Goal: Task Accomplishment & Management: Use online tool/utility

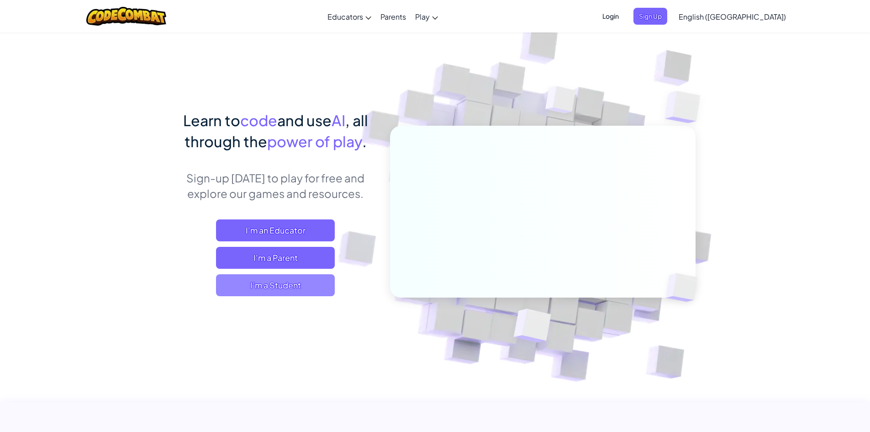
click at [287, 292] on span "I'm a Student" at bounding box center [275, 285] width 119 height 22
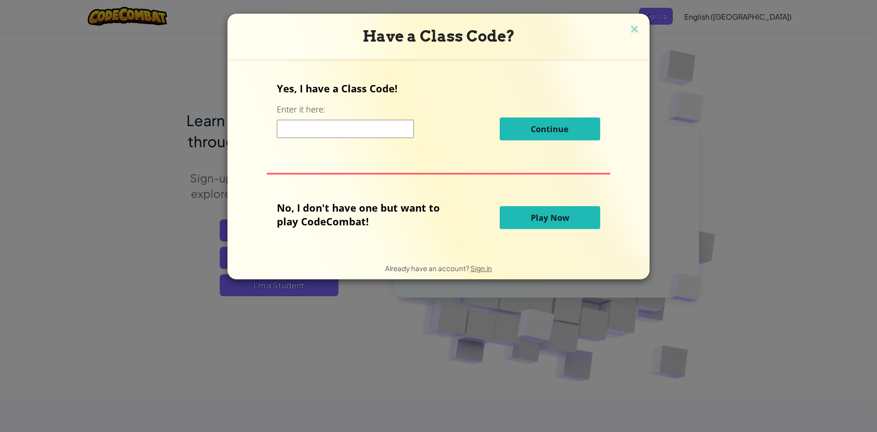
click at [322, 122] on input at bounding box center [345, 129] width 137 height 18
click at [531, 218] on span "Play Now" at bounding box center [550, 217] width 38 height 11
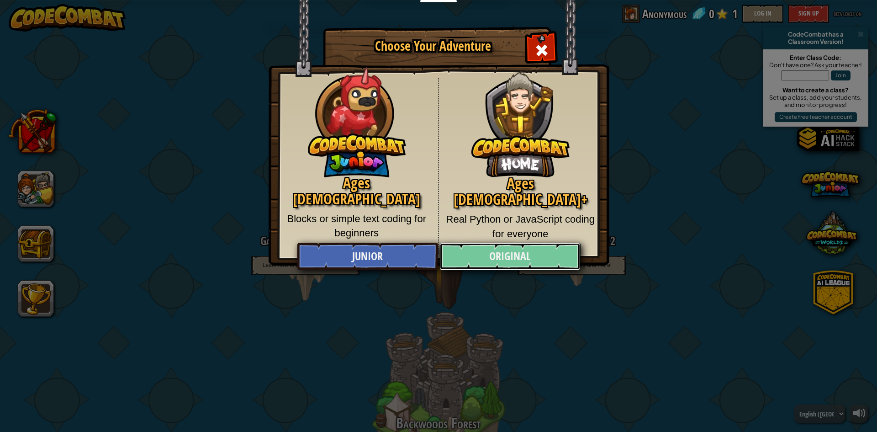
click at [515, 253] on link "Original" at bounding box center [510, 256] width 141 height 27
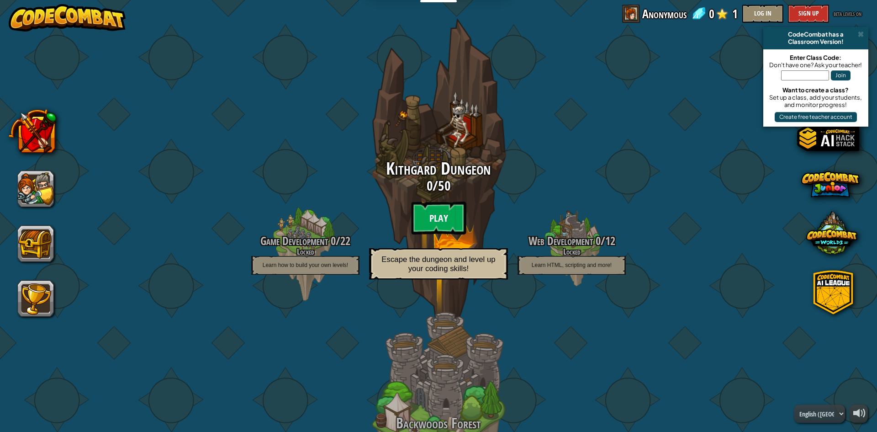
click at [450, 220] on btn "Play" at bounding box center [438, 218] width 55 height 33
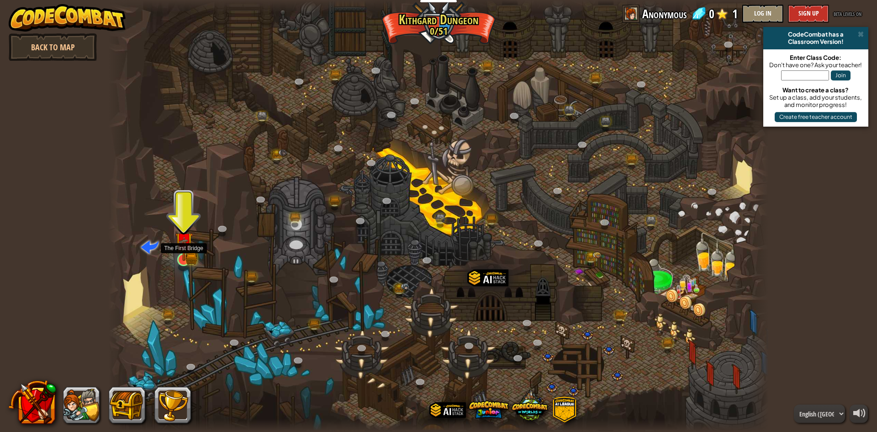
click at [186, 252] on img at bounding box center [184, 241] width 18 height 39
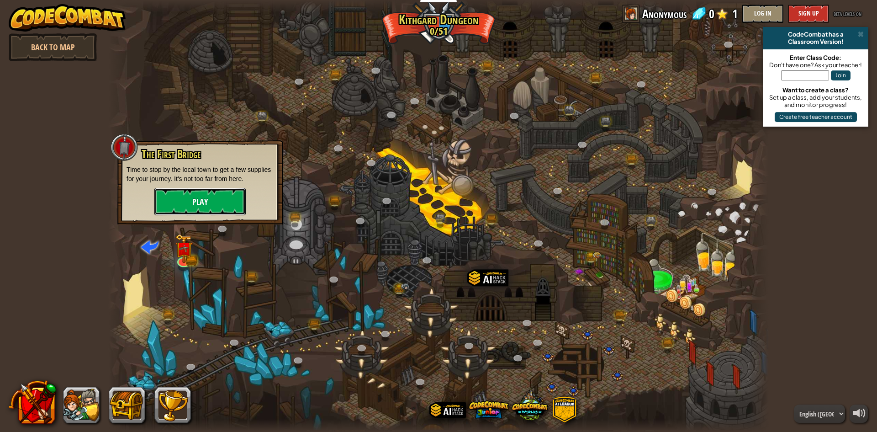
click at [200, 201] on button "Play" at bounding box center [199, 201] width 91 height 27
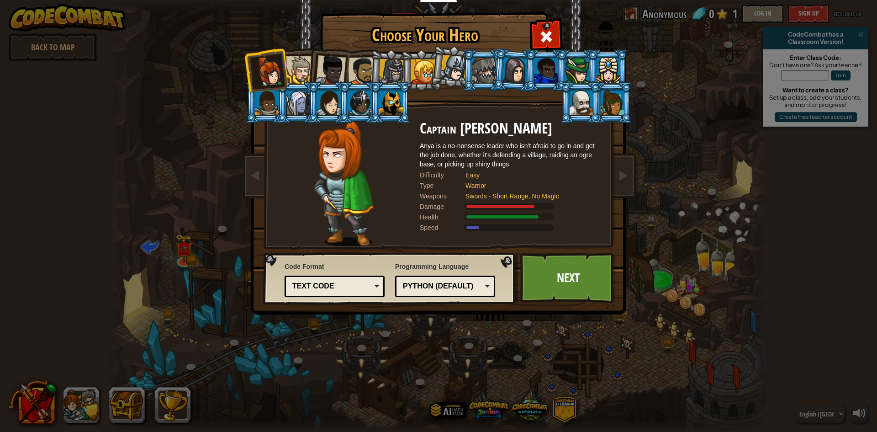
click at [299, 61] on div at bounding box center [300, 70] width 28 height 28
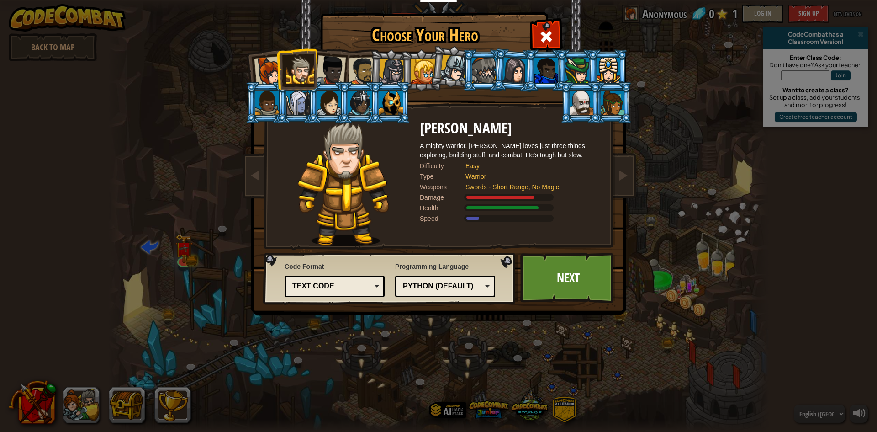
click at [387, 101] on div at bounding box center [391, 102] width 24 height 25
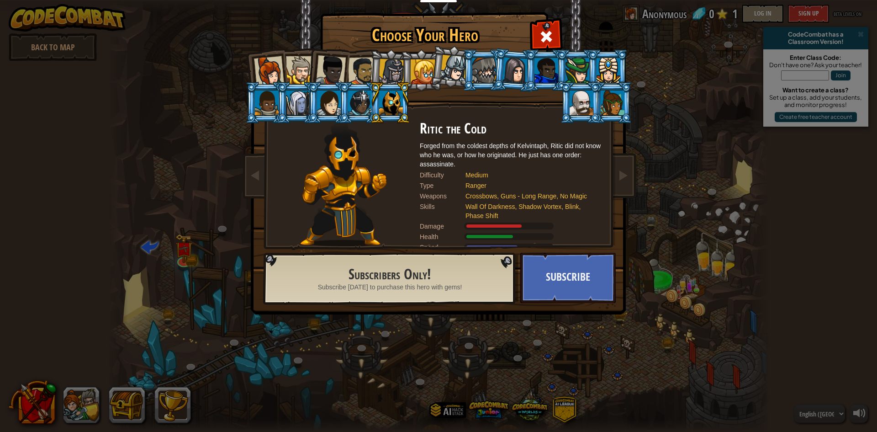
click at [576, 105] on div at bounding box center [582, 102] width 24 height 25
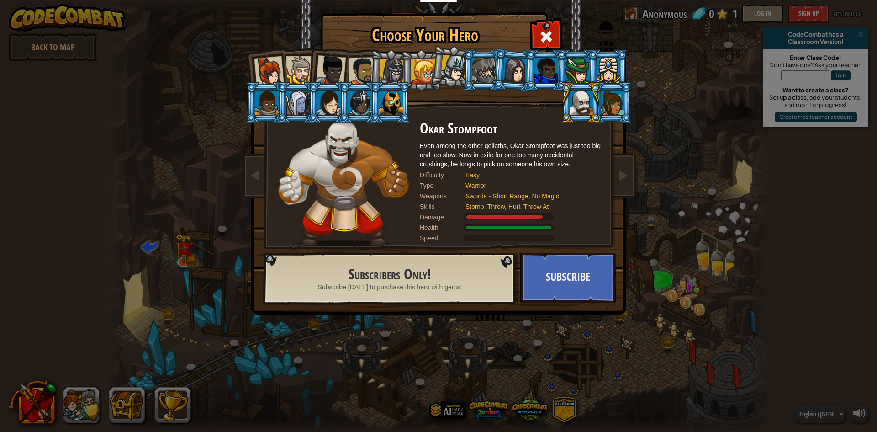
click at [537, 71] on div at bounding box center [547, 70] width 24 height 25
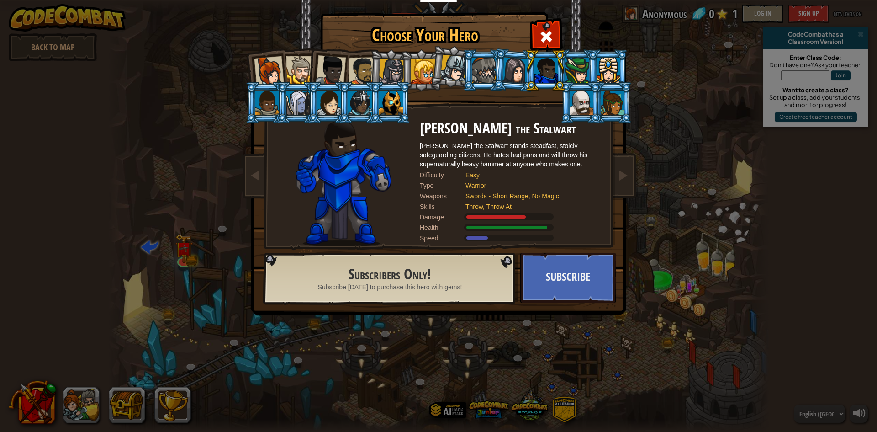
click at [427, 61] on div at bounding box center [423, 71] width 25 height 25
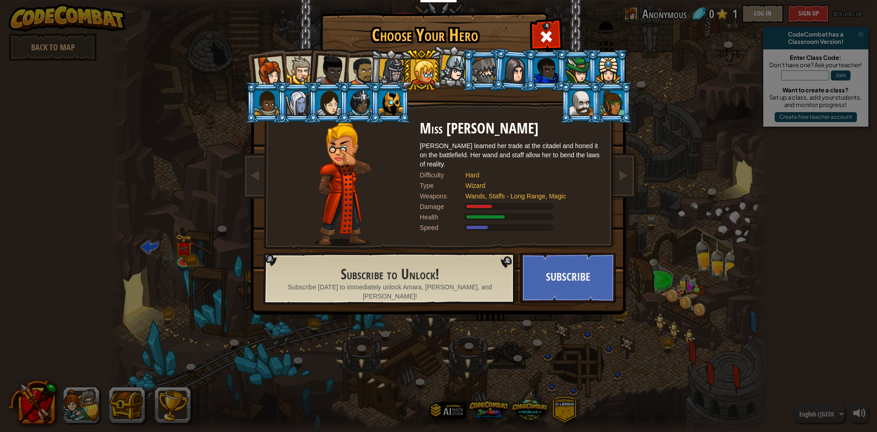
click at [397, 75] on div at bounding box center [392, 72] width 26 height 26
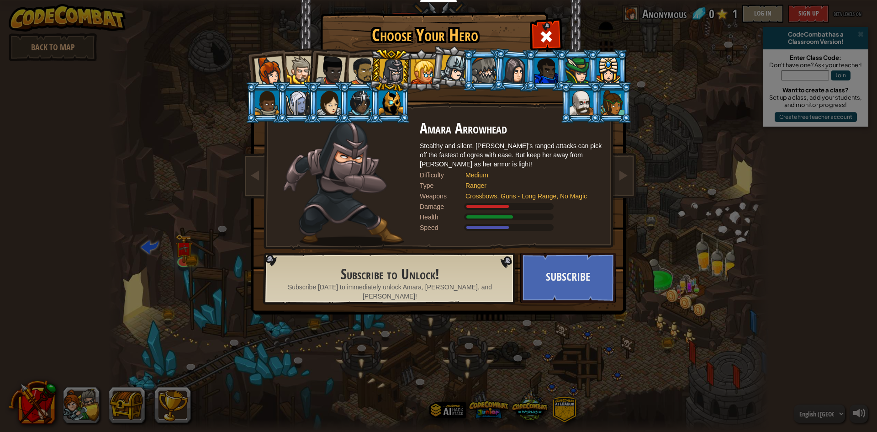
click at [307, 62] on div at bounding box center [300, 70] width 28 height 28
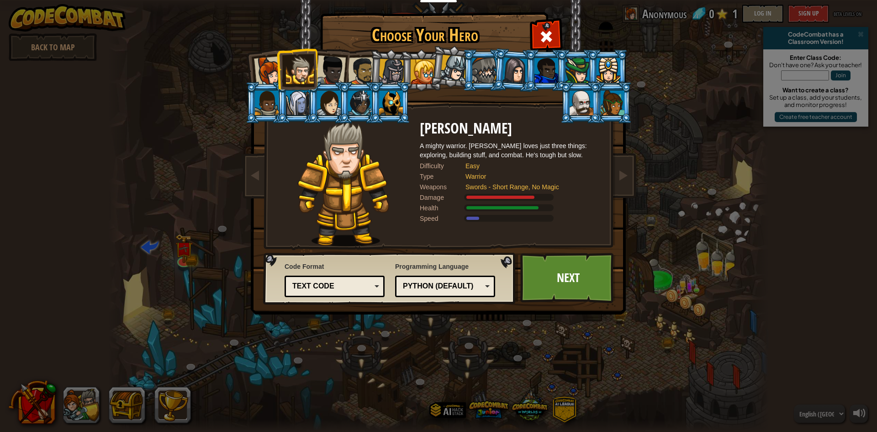
click at [321, 63] on div at bounding box center [331, 70] width 30 height 30
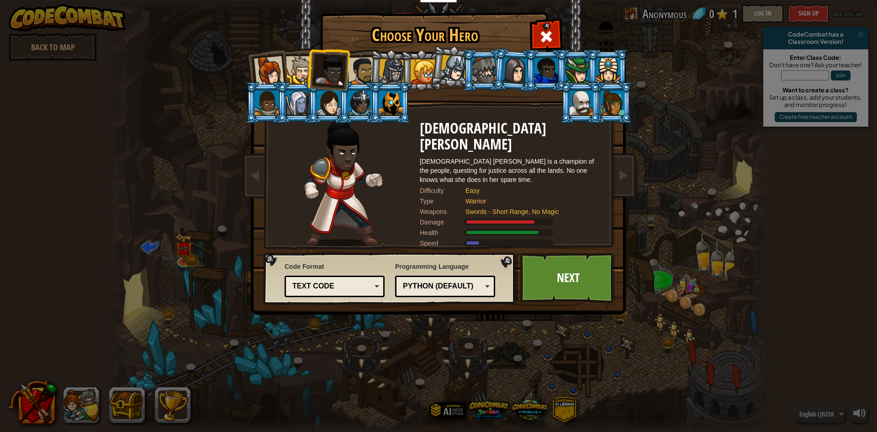
click at [360, 69] on div at bounding box center [362, 71] width 28 height 28
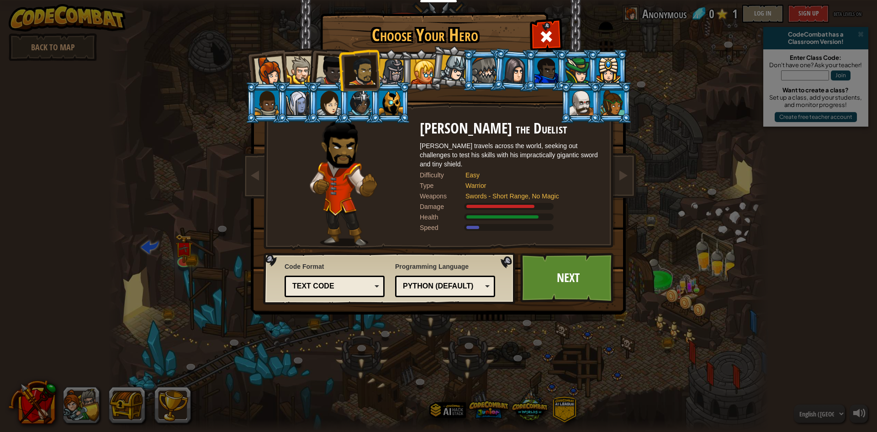
click at [384, 63] on div at bounding box center [392, 72] width 26 height 26
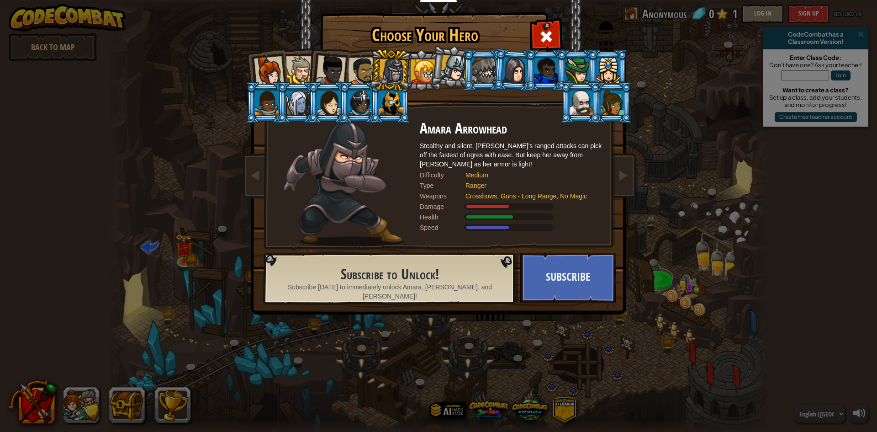
click at [361, 68] on div at bounding box center [362, 71] width 28 height 28
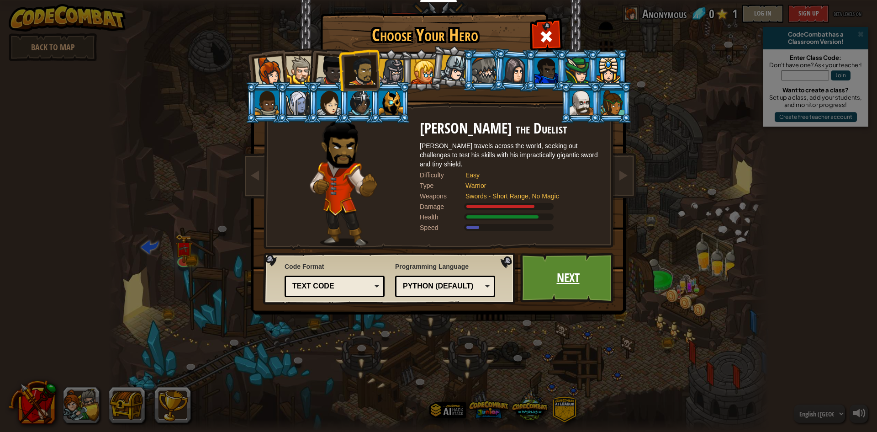
click at [551, 268] on link "Next" at bounding box center [567, 278] width 95 height 50
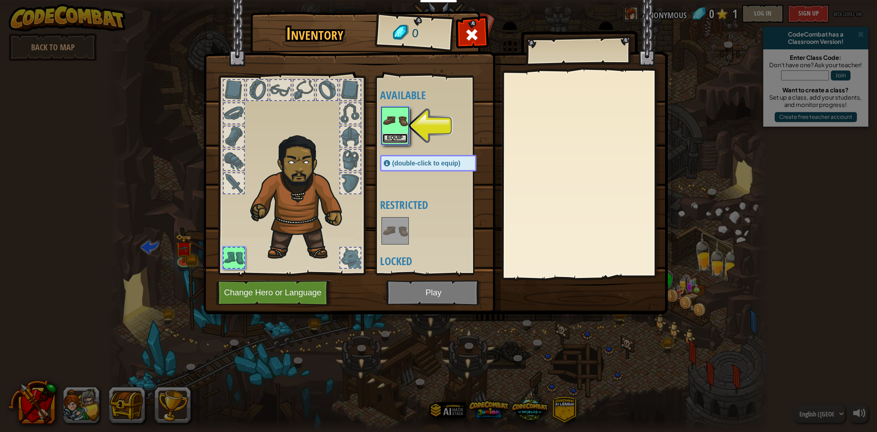
click at [398, 137] on button "Equip" at bounding box center [395, 138] width 26 height 10
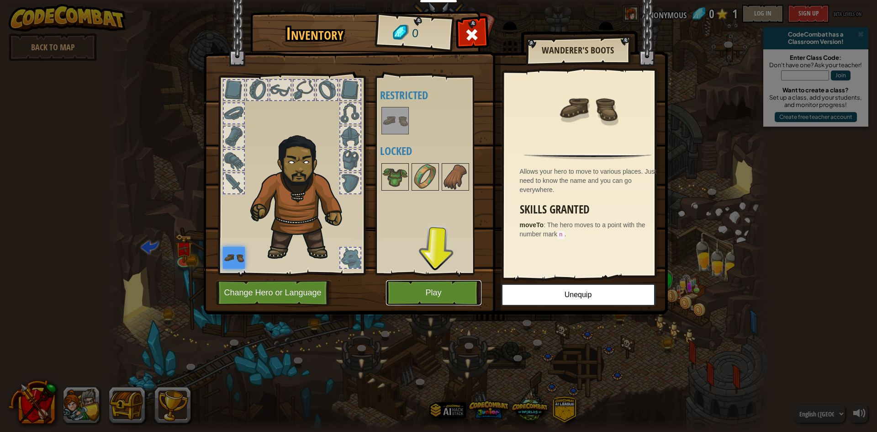
click at [433, 289] on button "Play" at bounding box center [433, 292] width 95 height 25
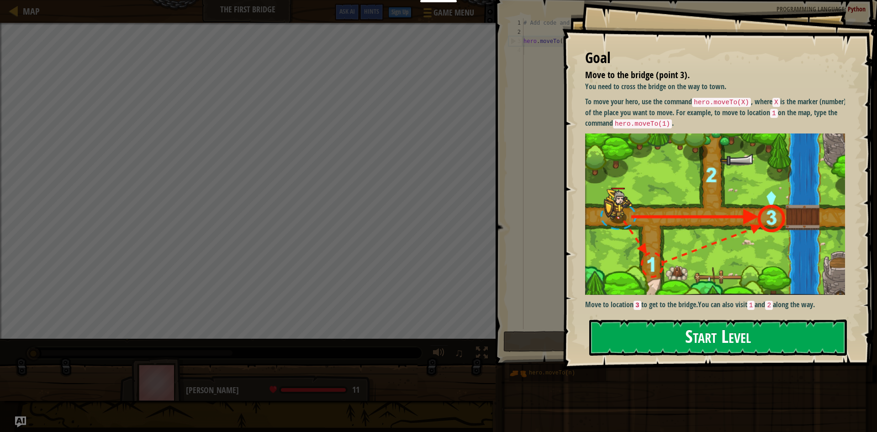
click at [718, 336] on button "Start Level" at bounding box center [718, 337] width 258 height 36
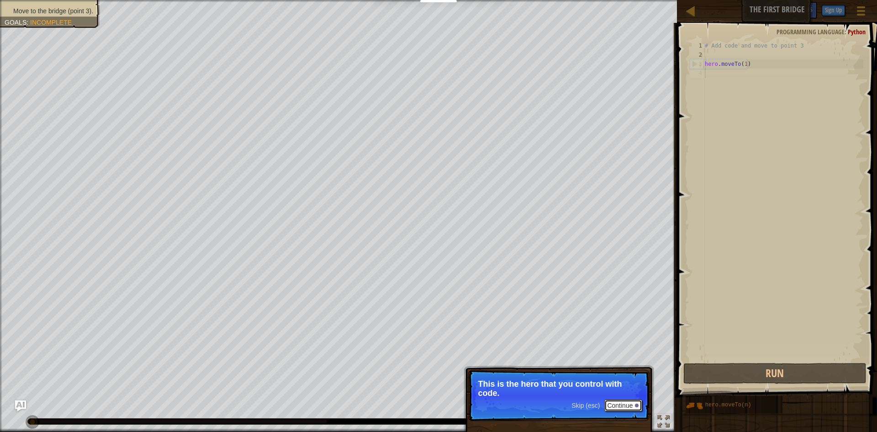
click at [621, 407] on button "Continue" at bounding box center [624, 405] width 38 height 12
click at [621, 407] on button "Continue" at bounding box center [624, 406] width 38 height 12
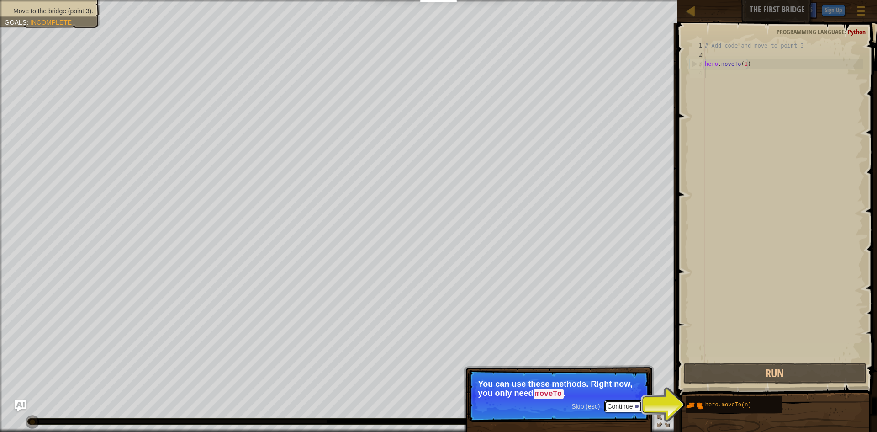
click at [617, 402] on button "Continue" at bounding box center [624, 406] width 38 height 12
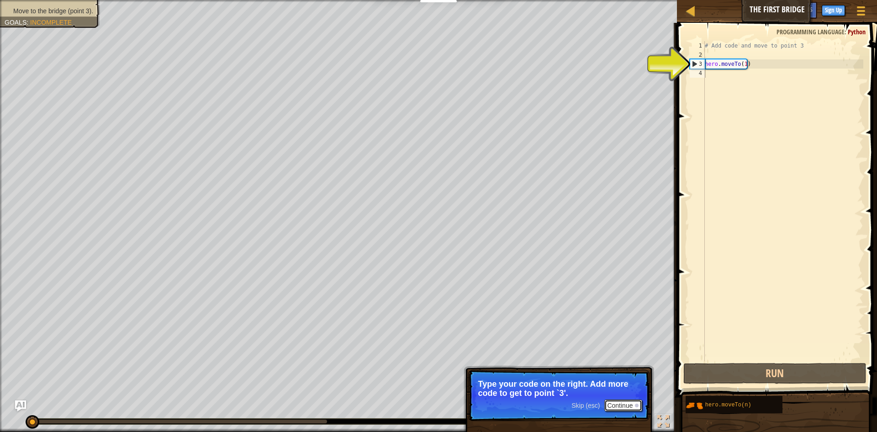
click at [631, 405] on button "Continue" at bounding box center [624, 405] width 38 height 12
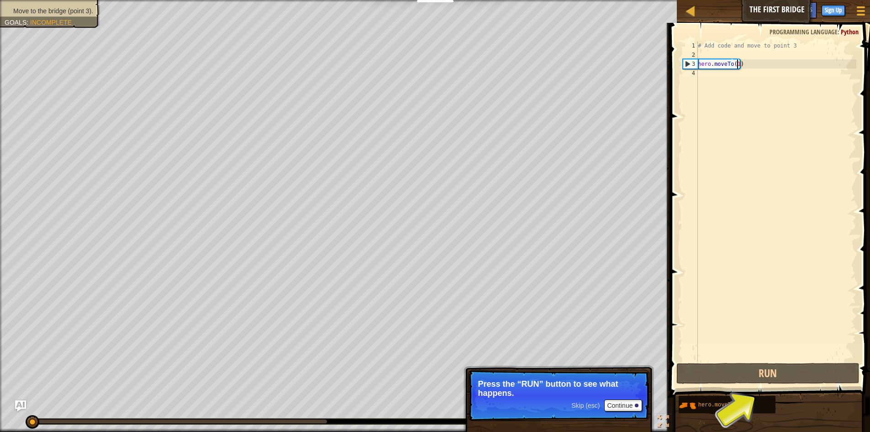
click at [737, 65] on div "# Add code and move to point 3 hero . moveTo ( 1 )" at bounding box center [776, 210] width 160 height 338
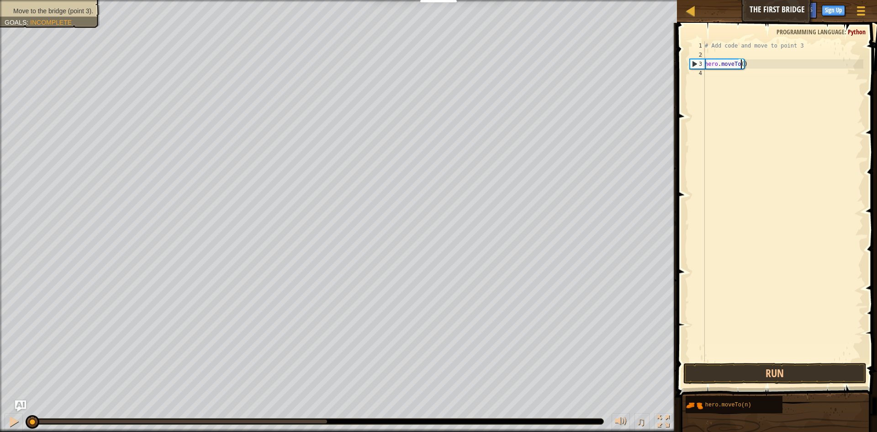
scroll to position [4, 3]
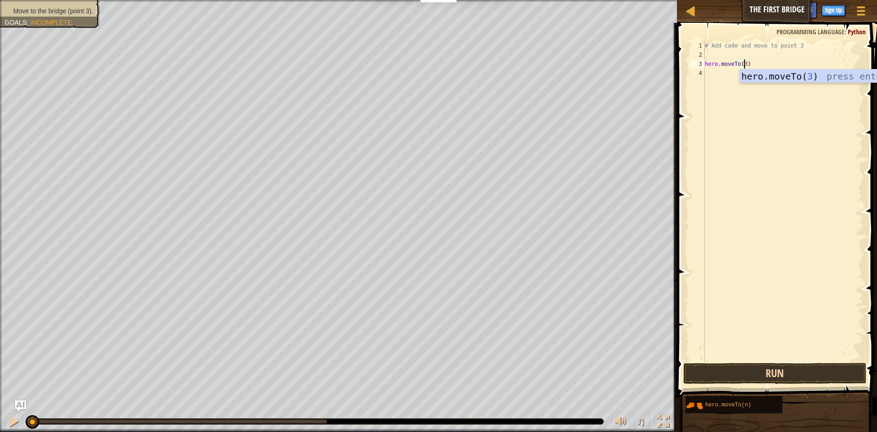
type textarea "hero.moveTo(3)"
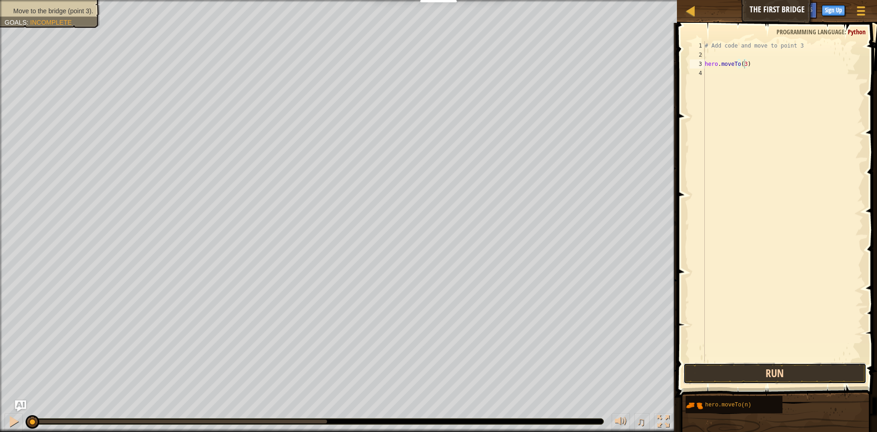
click at [825, 373] on button "Run" at bounding box center [775, 373] width 183 height 21
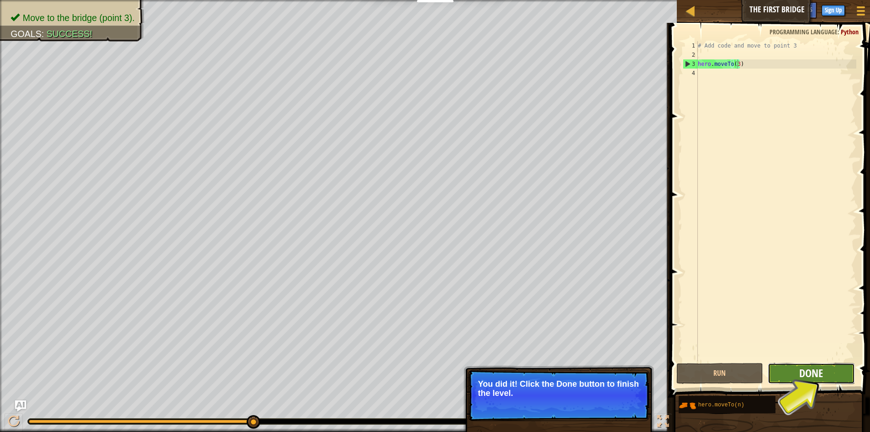
click at [811, 375] on span "Done" at bounding box center [812, 373] width 24 height 15
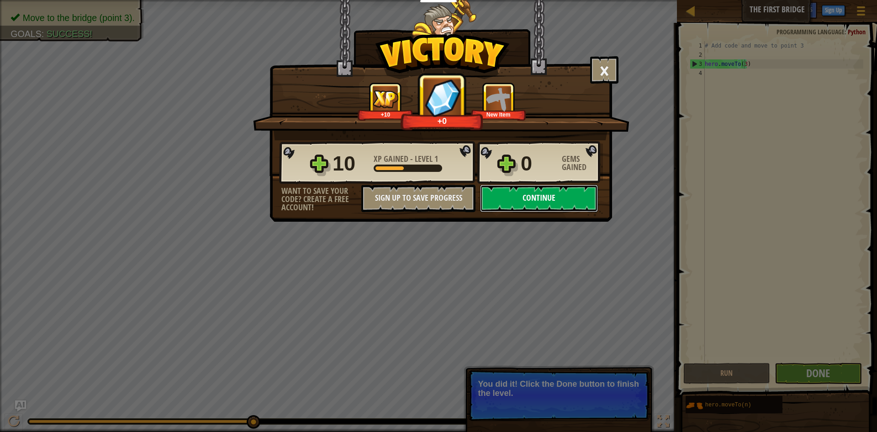
click at [570, 196] on button "Continue" at bounding box center [539, 198] width 118 height 27
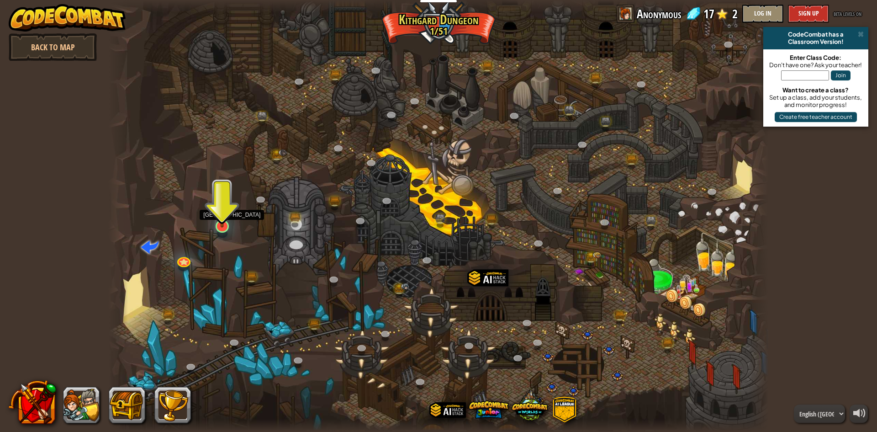
click at [223, 210] on img at bounding box center [222, 206] width 18 height 41
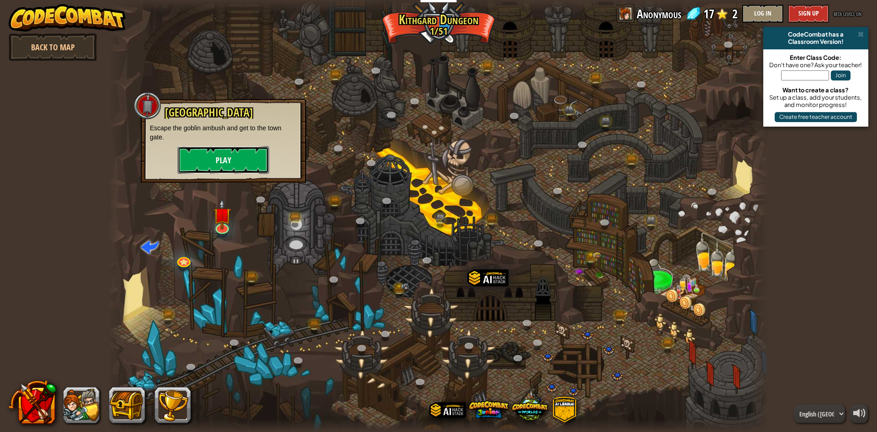
click at [245, 162] on button "Play" at bounding box center [223, 159] width 91 height 27
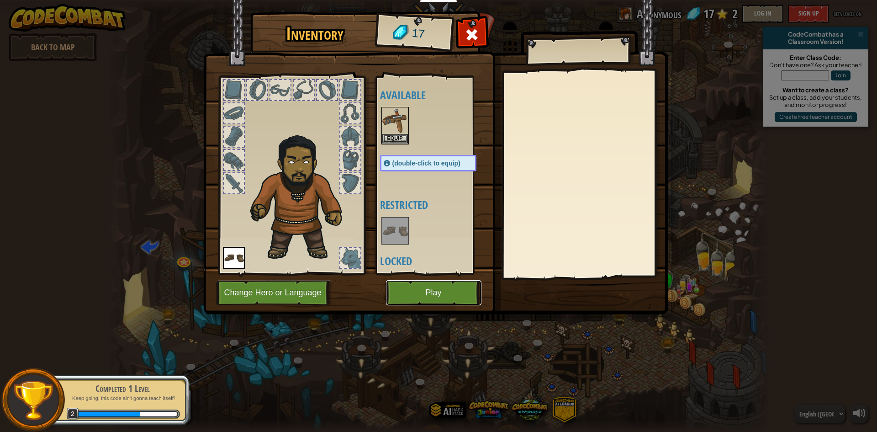
click at [452, 296] on button "Play" at bounding box center [433, 292] width 95 height 25
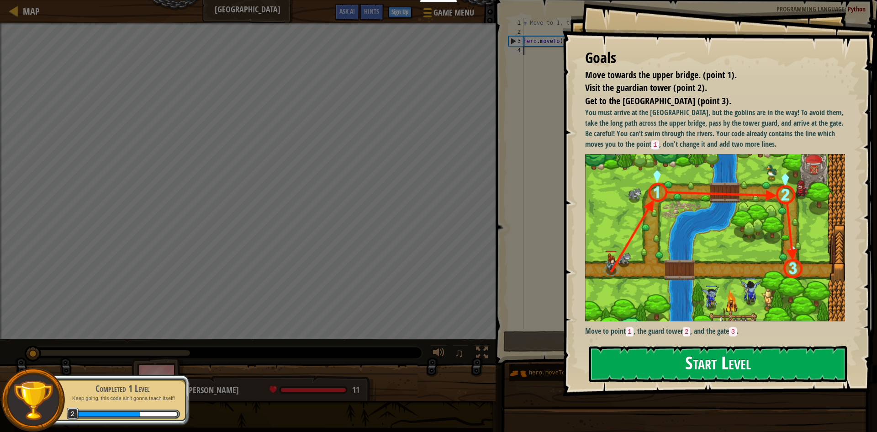
click at [663, 362] on button "Start Level" at bounding box center [718, 364] width 258 height 36
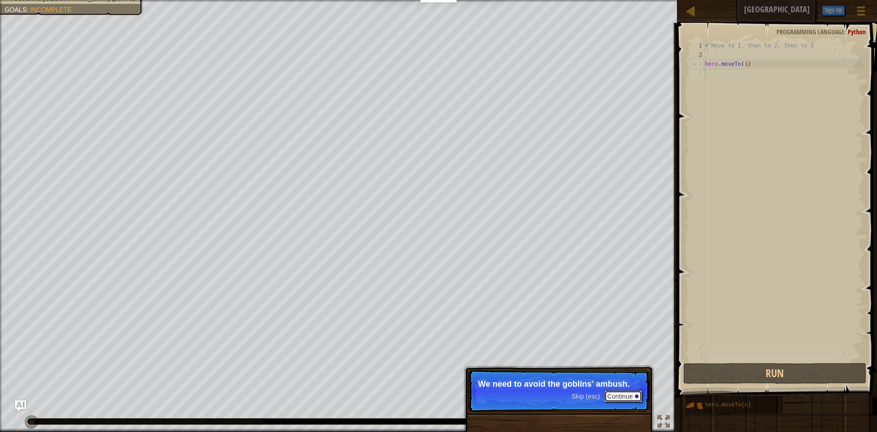
click at [626, 394] on button "Continue" at bounding box center [624, 396] width 38 height 12
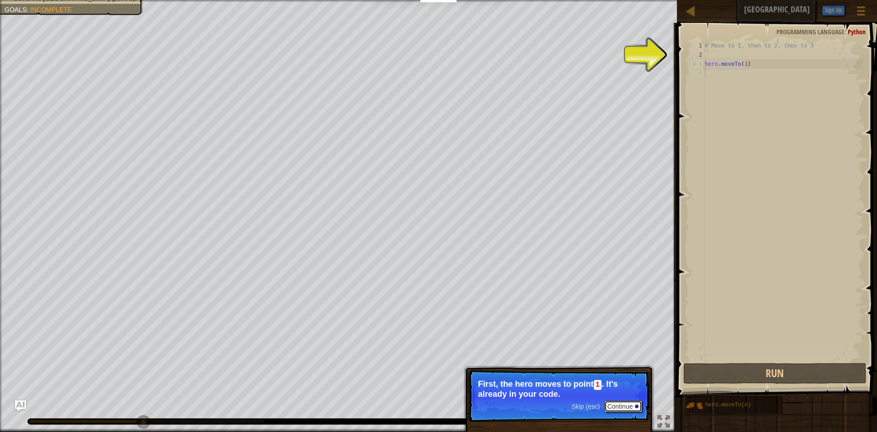
click at [629, 405] on button "Continue" at bounding box center [624, 406] width 38 height 12
click at [629, 405] on p "Skip (esc) Continue Then move to the [GEOGRAPHIC_DATA] (point 2), and finally" at bounding box center [558, 395] width 181 height 51
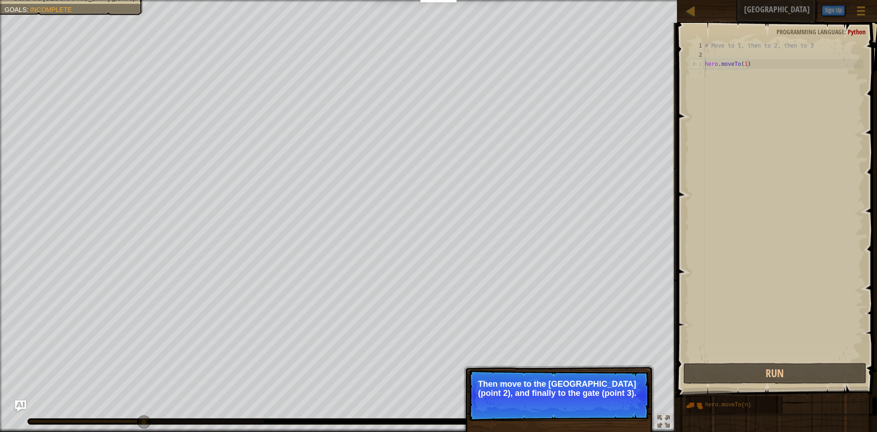
click at [629, 405] on button "Continue" at bounding box center [624, 405] width 38 height 12
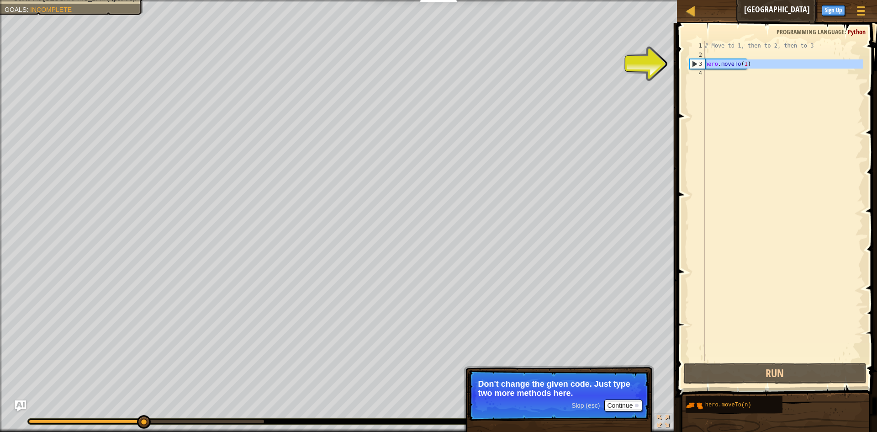
drag, startPoint x: 716, startPoint y: 87, endPoint x: 687, endPoint y: 64, distance: 36.8
click at [687, 64] on div "1 2 3 4 # Move to 1, then to 2, then to 3 hero . moveTo ( 1 ) ההההההההההההההההה…" at bounding box center [775, 227] width 203 height 401
type textarea "hero.moveTo(1)"
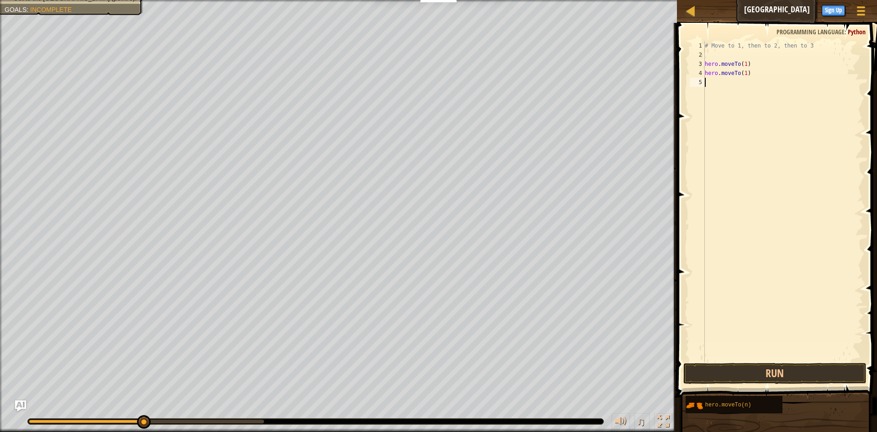
paste textarea "hero.moveTo(1)"
click at [742, 73] on div "# Move to 1, then to 2, then to 3 hero . moveTo ( 1 ) hero . moveTo ( 1 ) hero …" at bounding box center [783, 210] width 160 height 338
click at [744, 82] on div "# Move to 1, then to 2, then to 3 hero . moveTo ( 1 ) hero . moveTo ( 2 ) hero …" at bounding box center [783, 210] width 160 height 338
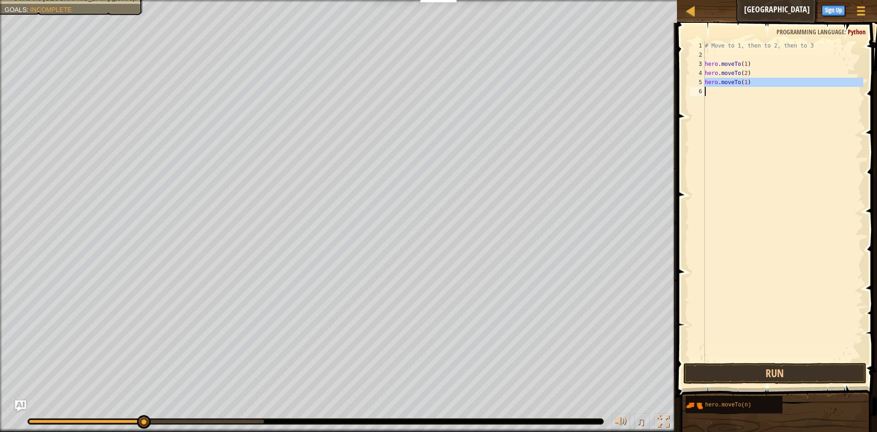
click at [744, 82] on div "# Move to 1, then to 2, then to 3 hero . moveTo ( 1 ) hero . moveTo ( 2 ) hero …" at bounding box center [783, 210] width 160 height 338
click at [744, 82] on div "# Move to 1, then to 2, then to 3 hero . moveTo ( 1 ) hero . moveTo ( 2 ) hero …" at bounding box center [783, 201] width 160 height 320
click at [744, 82] on div "# Move to 1, then to 2, then to 3 hero . moveTo ( 1 ) hero . moveTo ( 2 ) hero …" at bounding box center [783, 210] width 160 height 338
type textarea "hero.moveTo(3)"
click at [833, 369] on button "Run" at bounding box center [775, 373] width 183 height 21
